Goal: Transaction & Acquisition: Purchase product/service

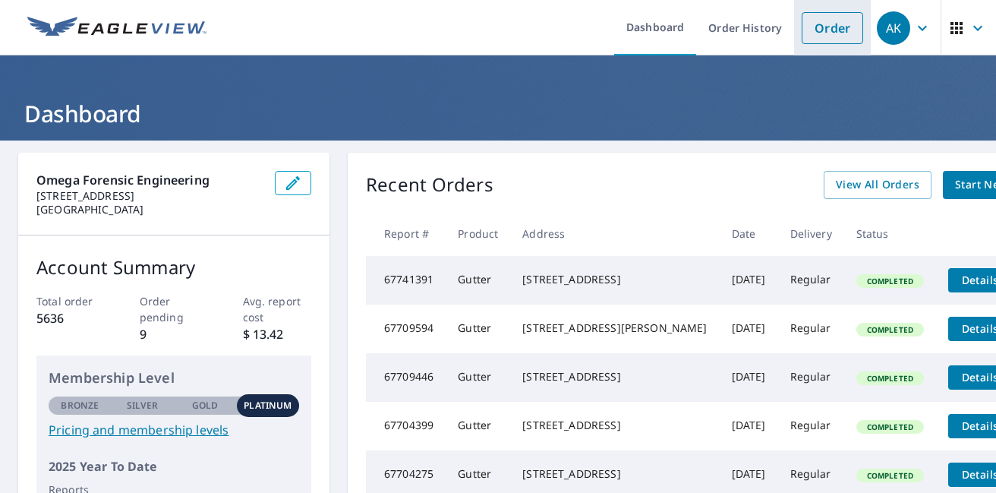
click at [824, 20] on link "Order" at bounding box center [832, 28] width 61 height 32
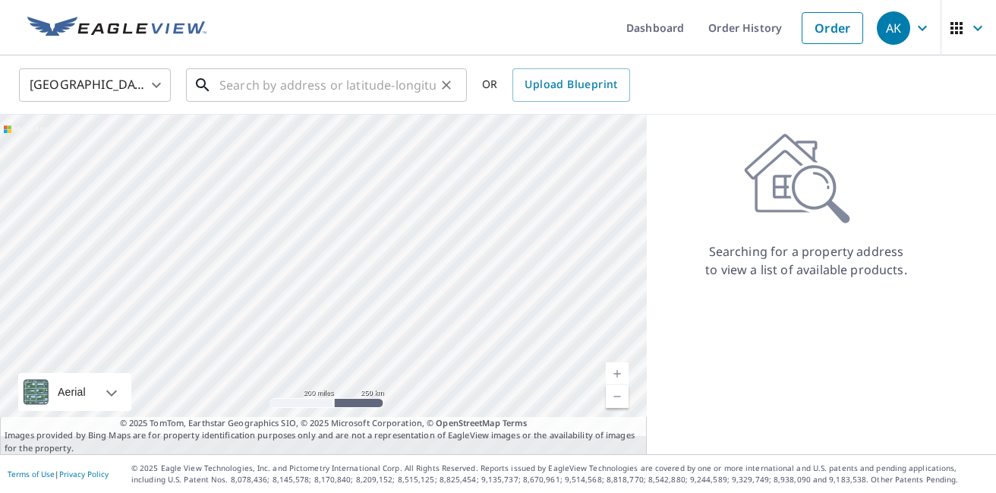
click at [228, 92] on input "text" at bounding box center [327, 85] width 216 height 43
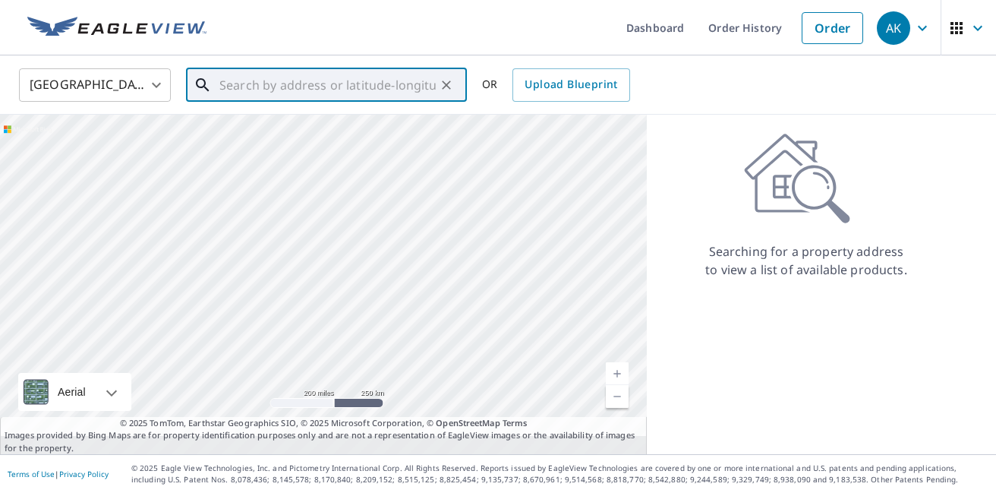
paste input "[STREET_ADDRESS]"
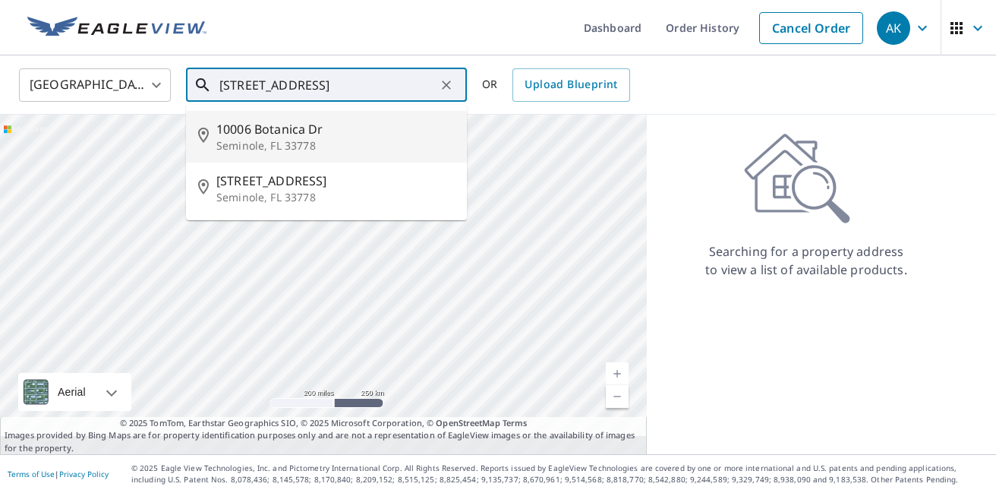
click at [232, 131] on span "10006 Botanica Dr" at bounding box center [335, 129] width 238 height 18
type input "[STREET_ADDRESS][PERSON_NAME]"
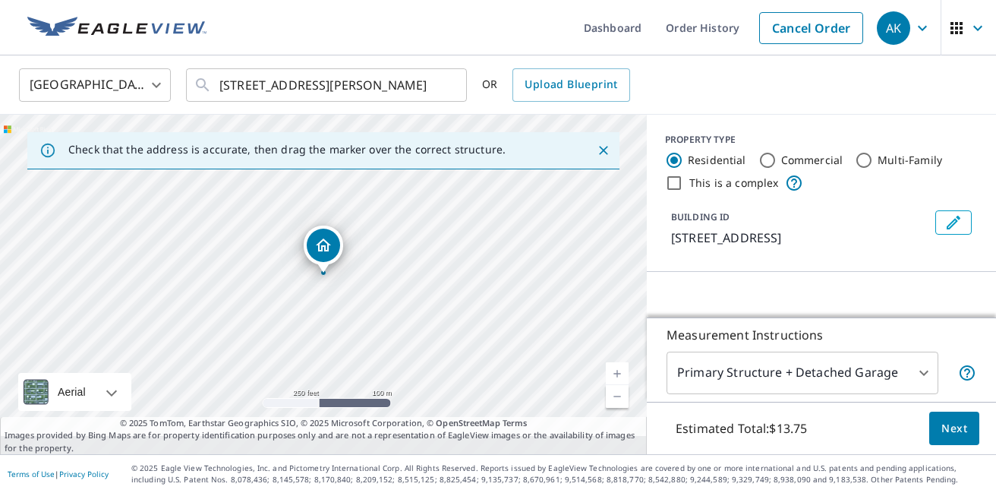
click at [958, 419] on span "Next" at bounding box center [954, 428] width 26 height 19
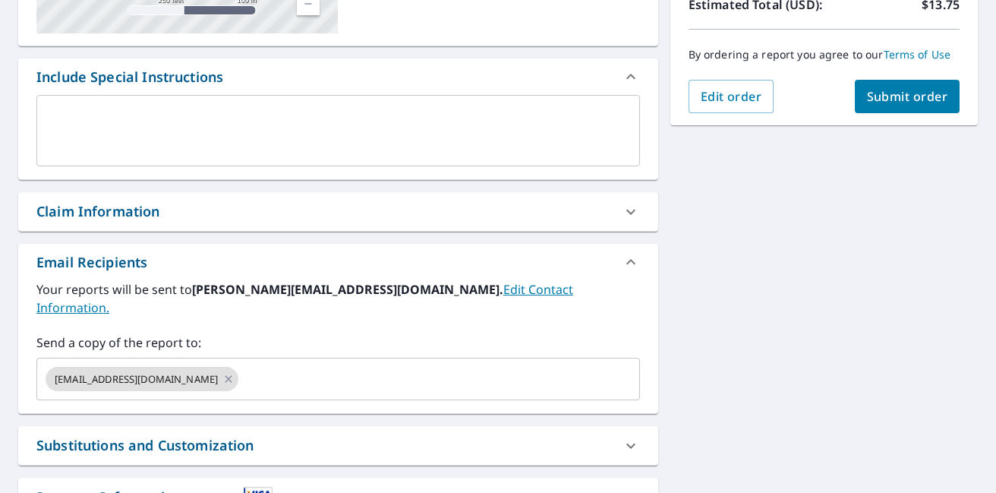
scroll to position [370, 0]
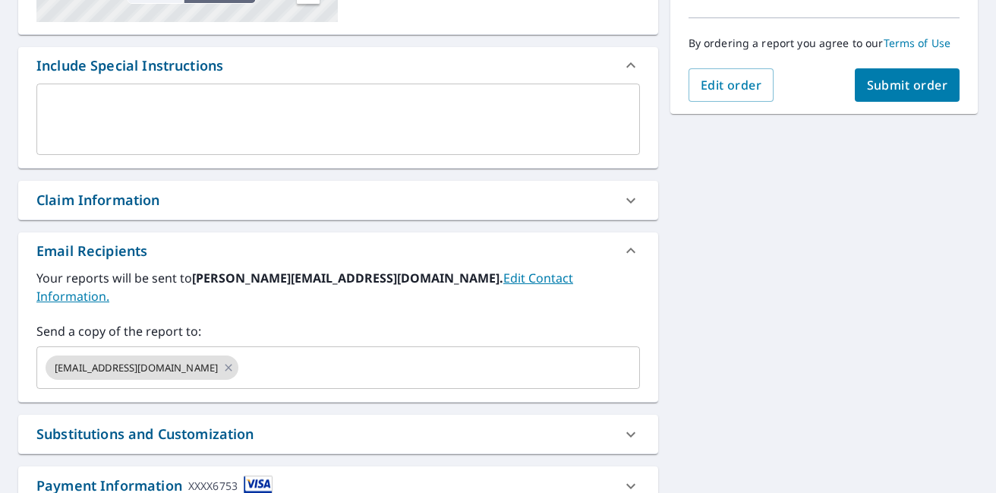
click at [230, 192] on div "Claim Information" at bounding box center [324, 200] width 576 height 20
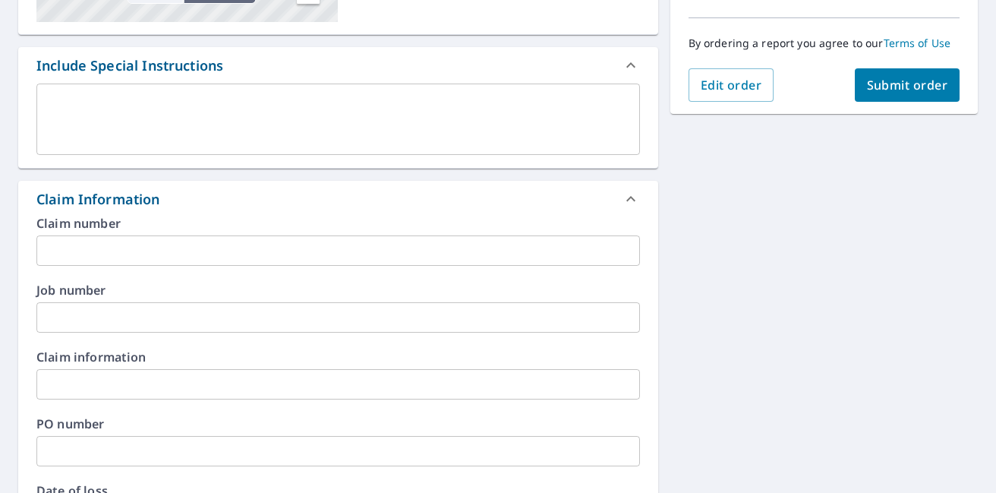
click at [187, 253] on input "text" at bounding box center [337, 250] width 603 height 30
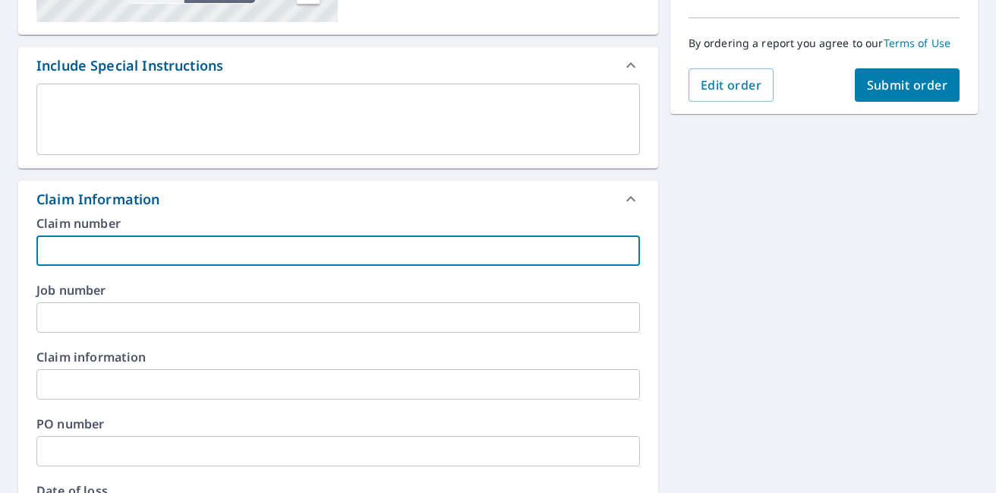
paste input "24921 Bureno Windstorm"
type input "24921 Bureno Windstorm"
click at [177, 309] on input "text" at bounding box center [337, 317] width 603 height 30
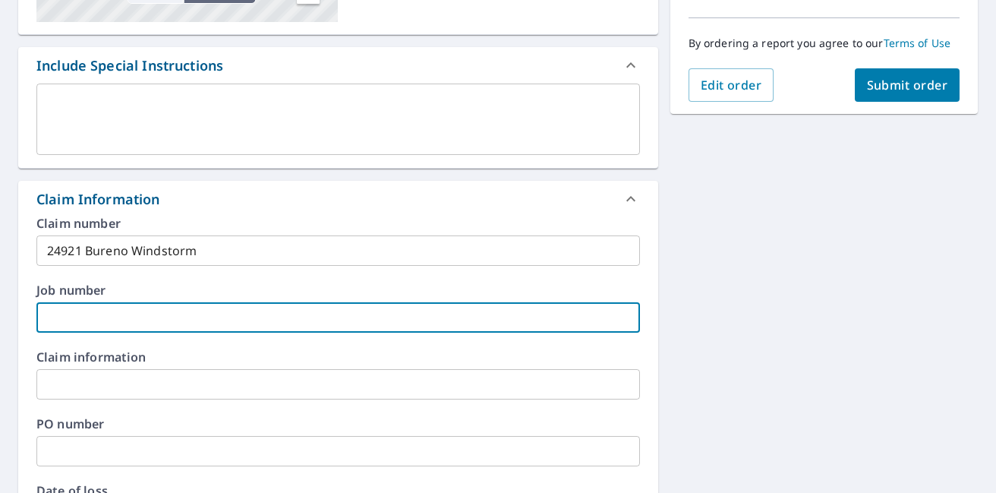
paste input "24921 Bureno Windstorm"
type input "24921 Bureno Windstorm"
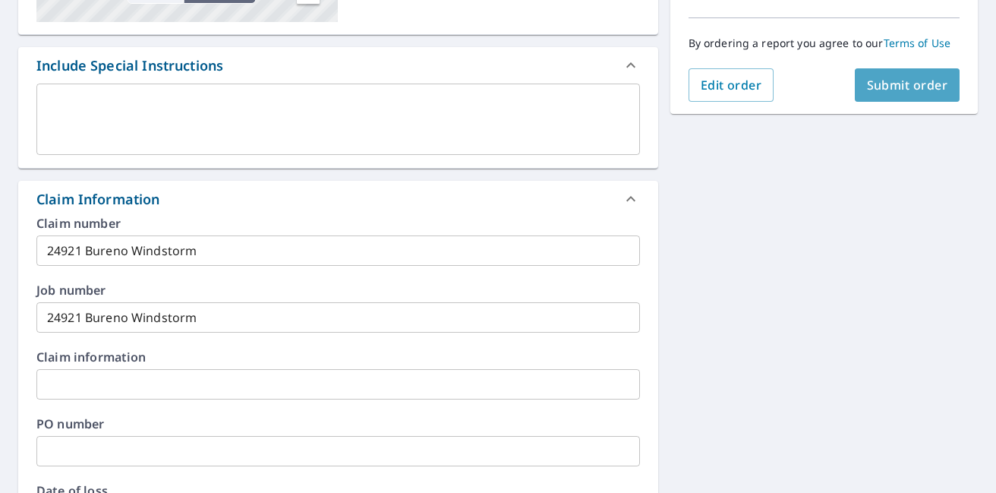
click at [927, 79] on span "Submit order" at bounding box center [907, 85] width 81 height 17
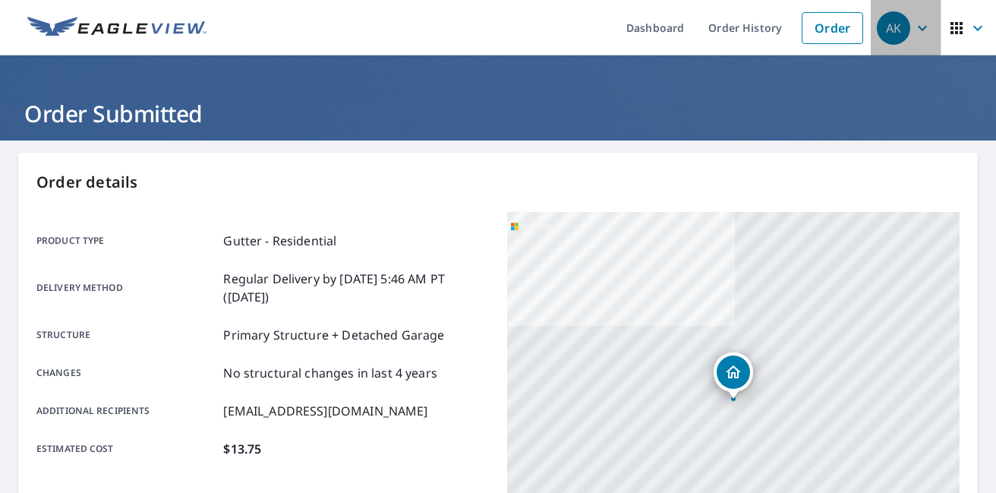
click at [911, 23] on span "AK" at bounding box center [906, 28] width 58 height 36
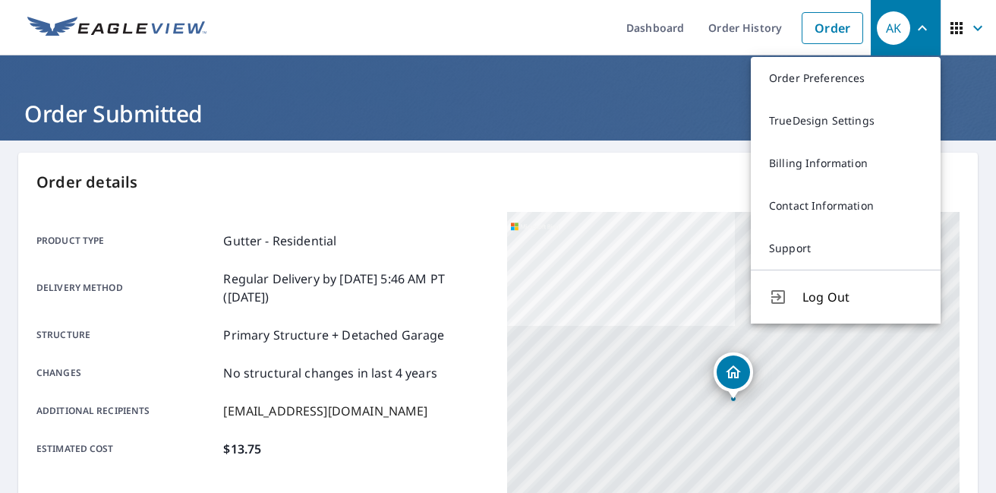
drag, startPoint x: 829, startPoint y: 291, endPoint x: 799, endPoint y: 257, distance: 45.1
click at [824, 288] on span "Log Out" at bounding box center [862, 297] width 120 height 18
